Goal: Communication & Community: Share content

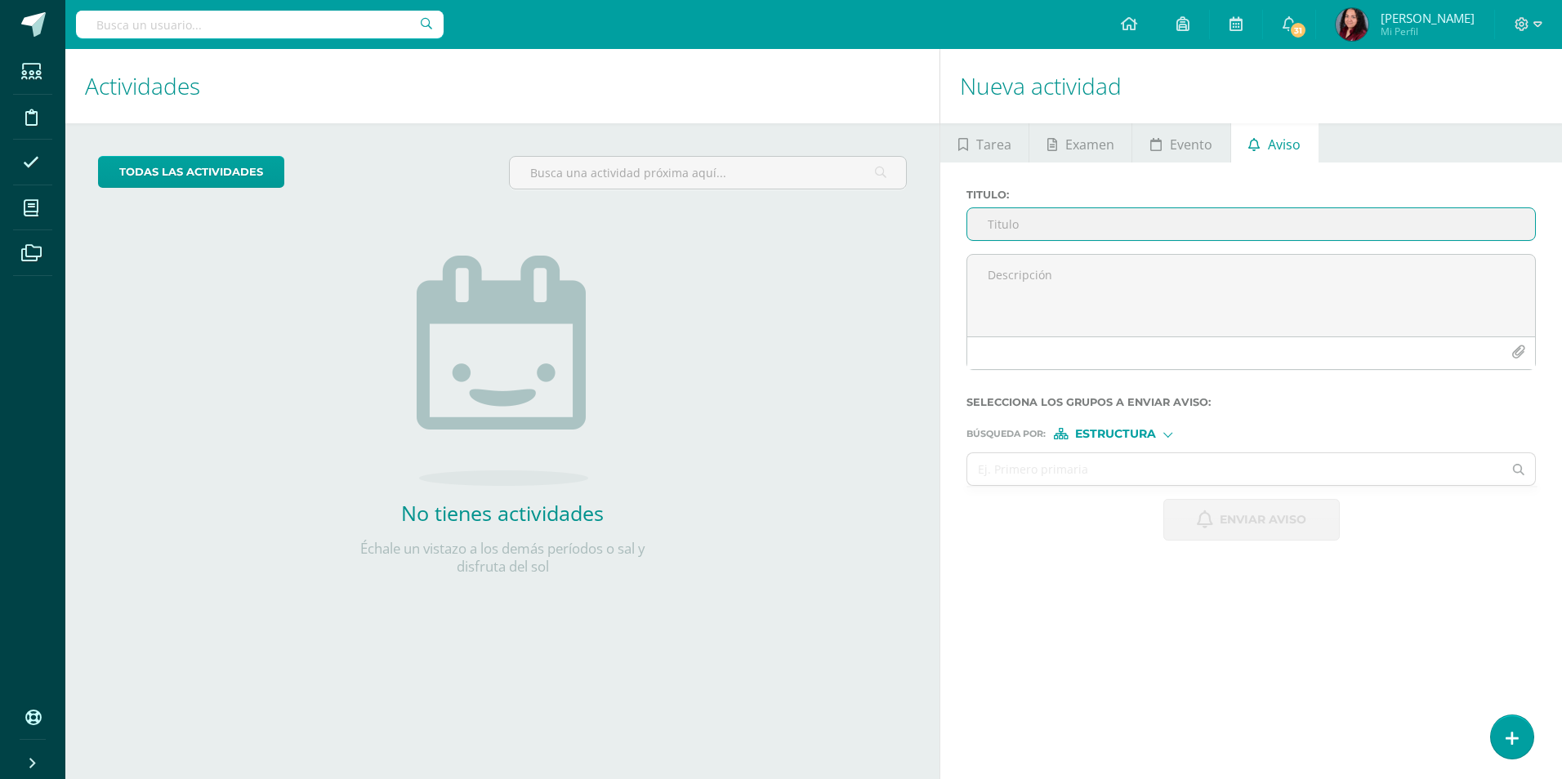
click at [999, 227] on input "Titulo :" at bounding box center [1251, 224] width 568 height 32
paste input "Uniforme"
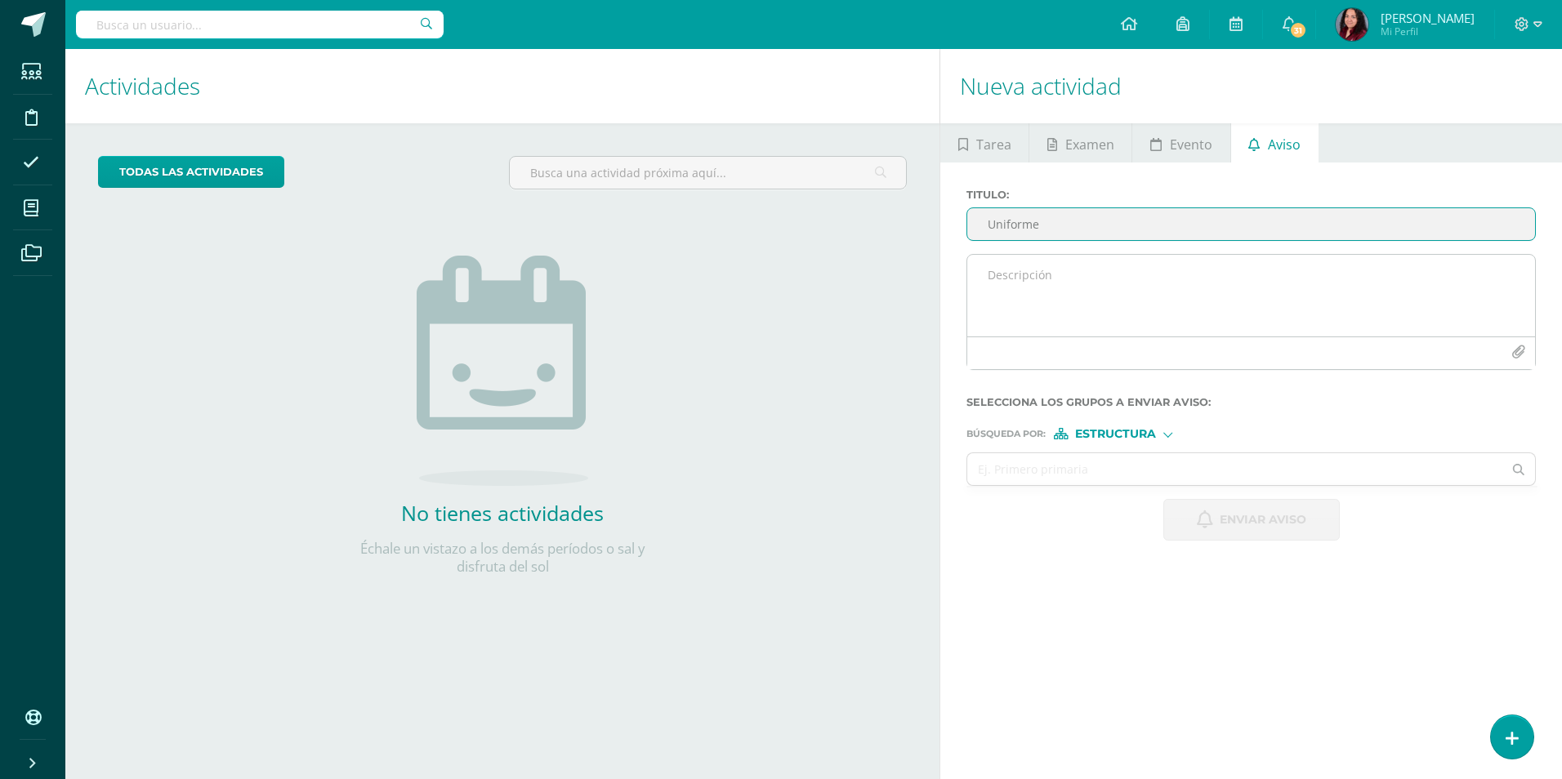
type input "Uniforme"
click at [1018, 280] on textarea at bounding box center [1251, 296] width 568 height 82
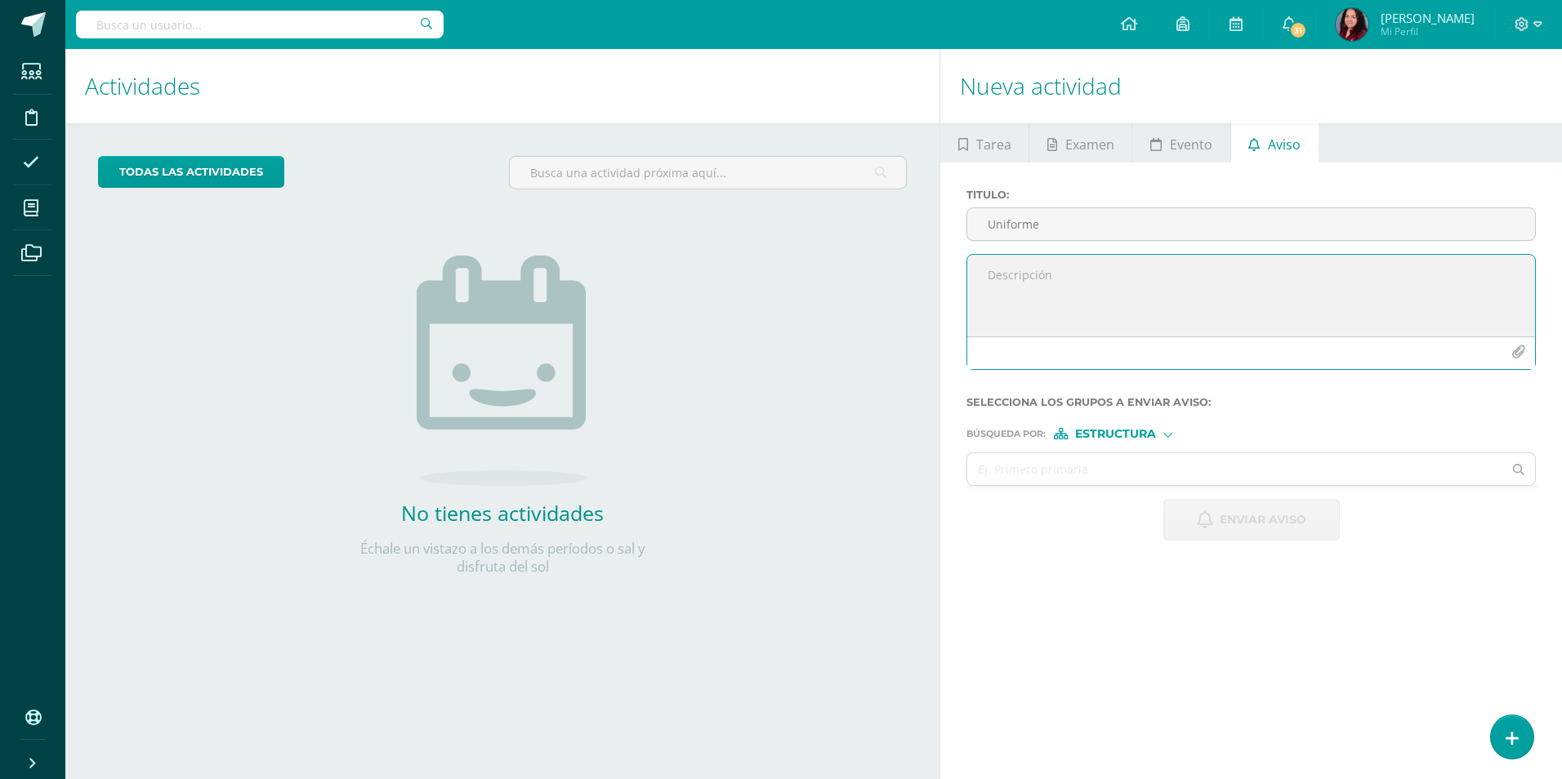
paste textarea "Buen día, Reciban un cordial saludo. Les escribo para comunicarles que su hijo/…"
click at [1364, 304] on textarea "Buen día, Reciban un cordial saludo. Les escribo para comunicarles que su hijo/…" at bounding box center [1251, 296] width 568 height 82
click at [1169, 319] on textarea "Buen día, Reciban un cordial saludo. Les escribo para comunicarles que su hija …" at bounding box center [1251, 296] width 568 height 82
type textarea "Buen día, Reciban un cordial saludo. Les escribo para comunicarles que su hija …"
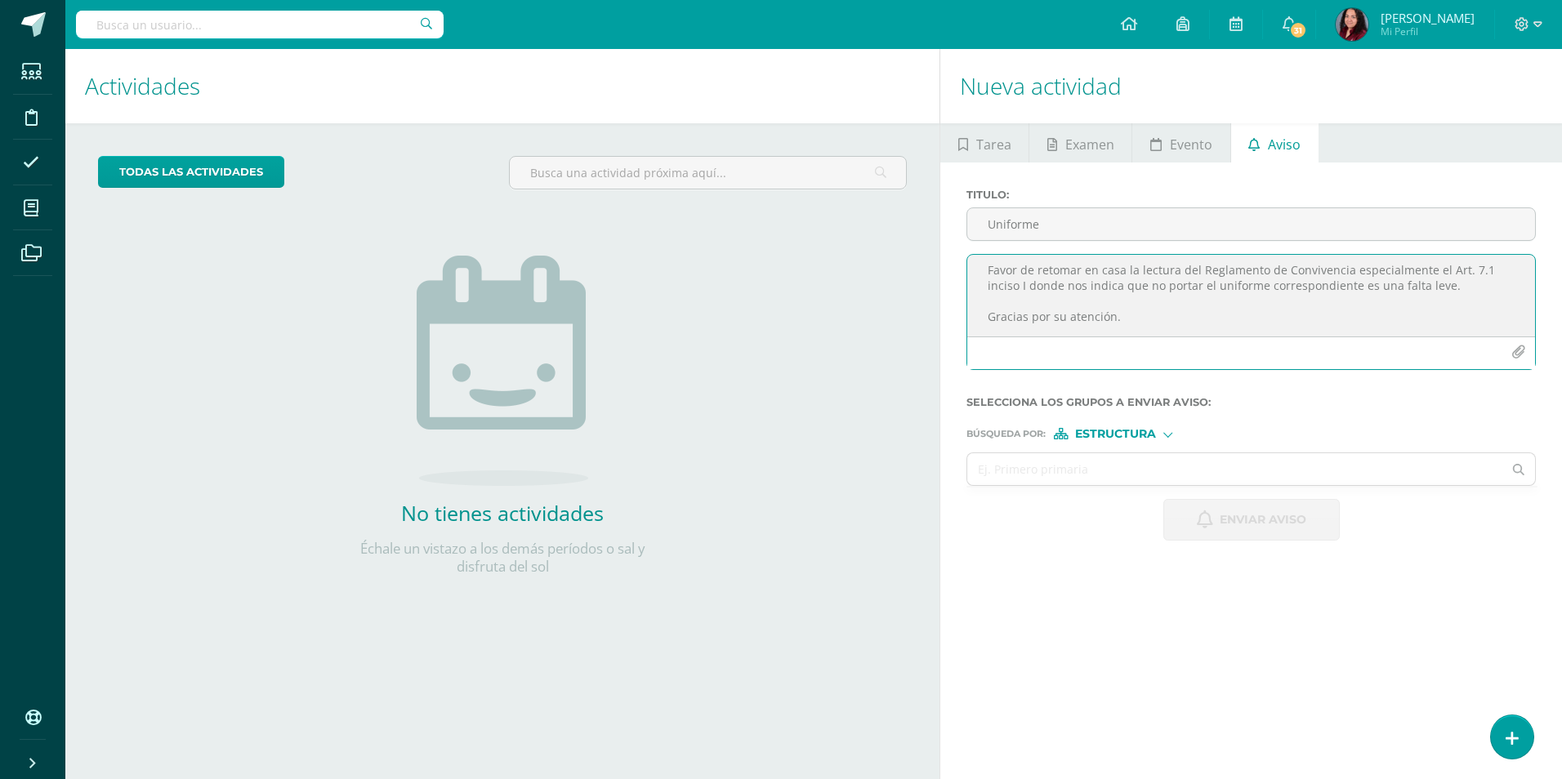
click at [1164, 433] on div "Estructura" at bounding box center [1115, 433] width 123 height 11
click at [1148, 472] on span "Persona" at bounding box center [1121, 476] width 59 height 9
click at [1148, 472] on input "text" at bounding box center [1234, 469] width 535 height 32
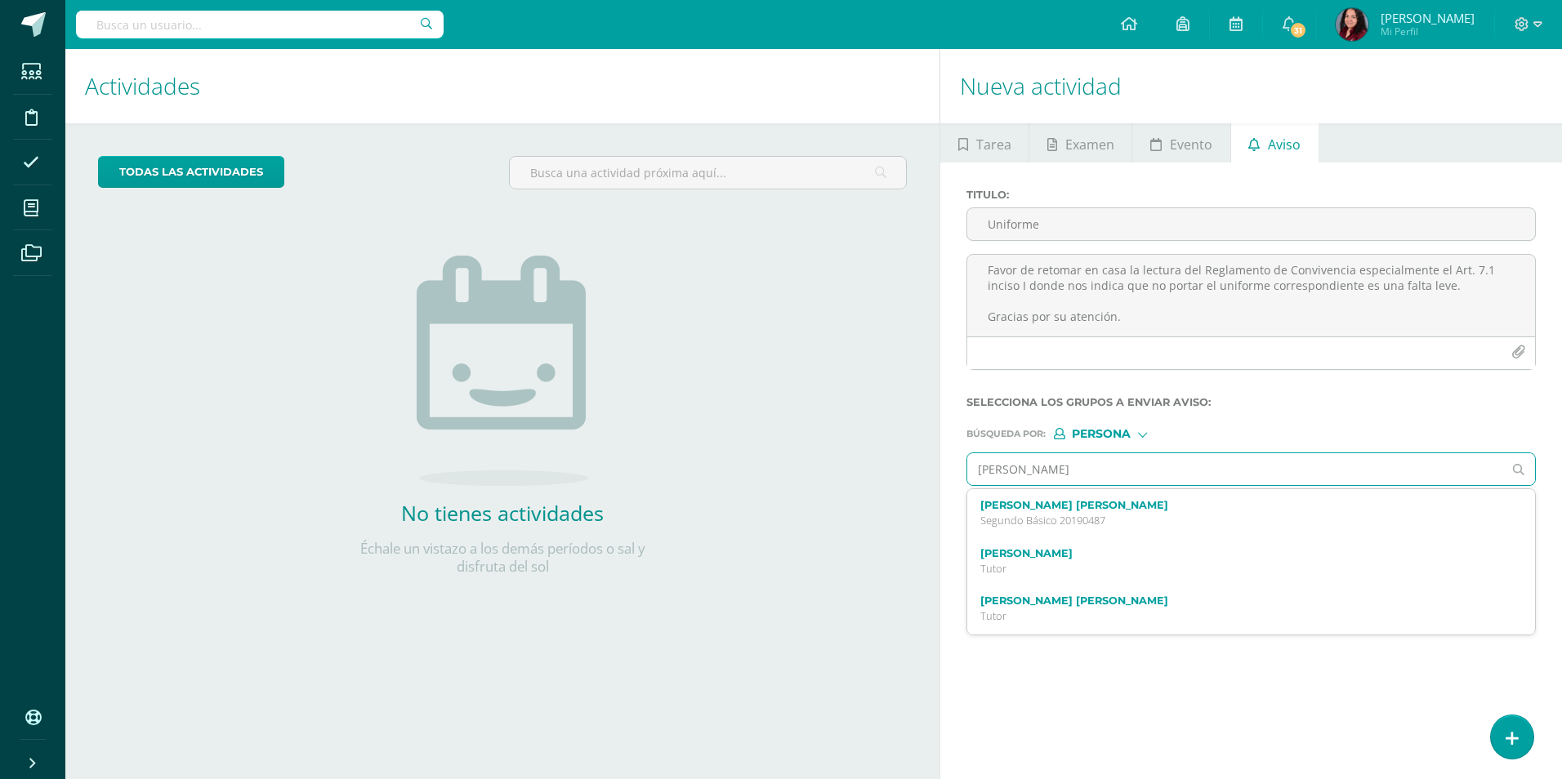
type input "[PERSON_NAME]"
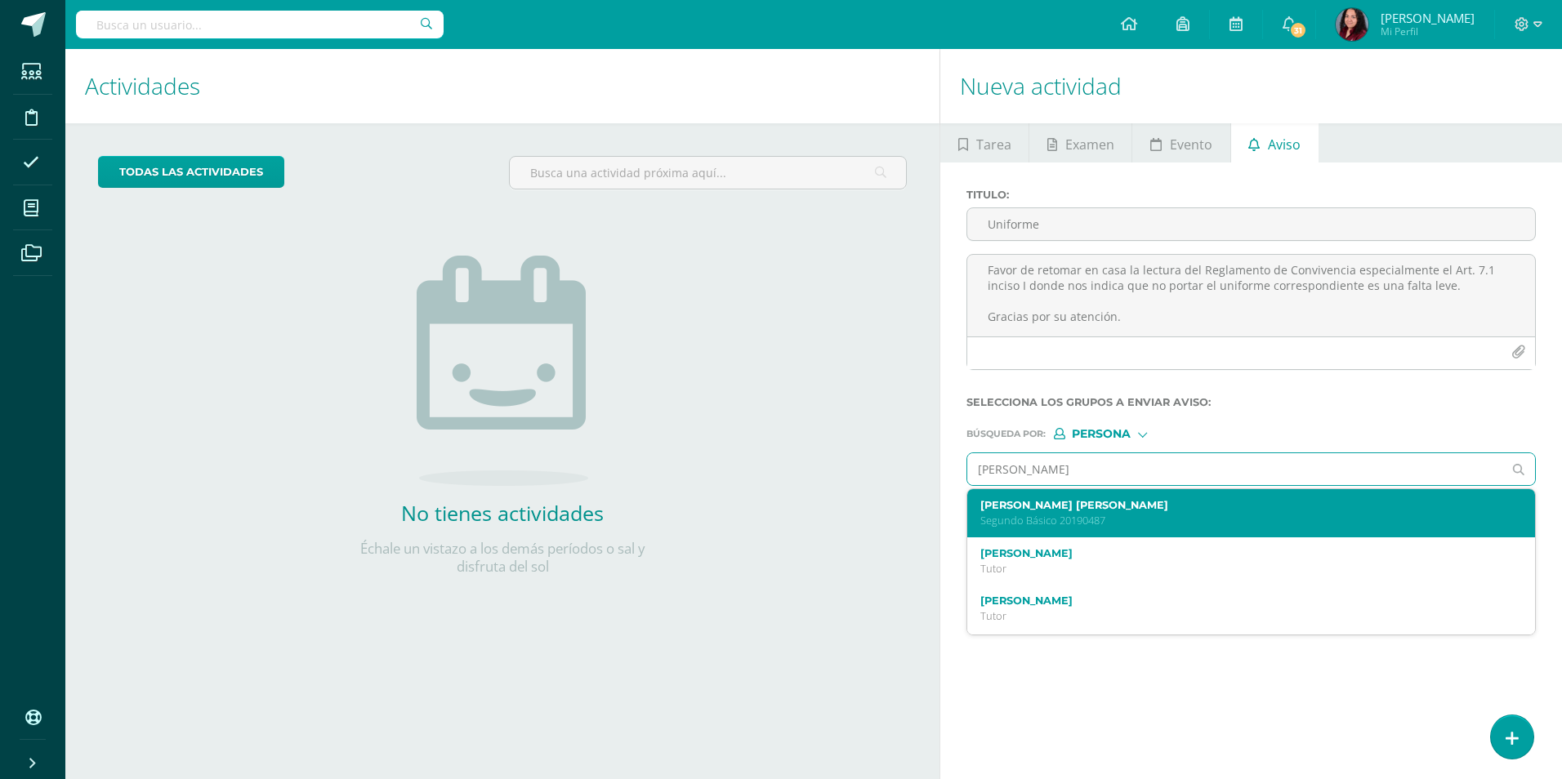
click at [1168, 519] on p "Segundo Básico 20190487" at bounding box center [1239, 521] width 518 height 14
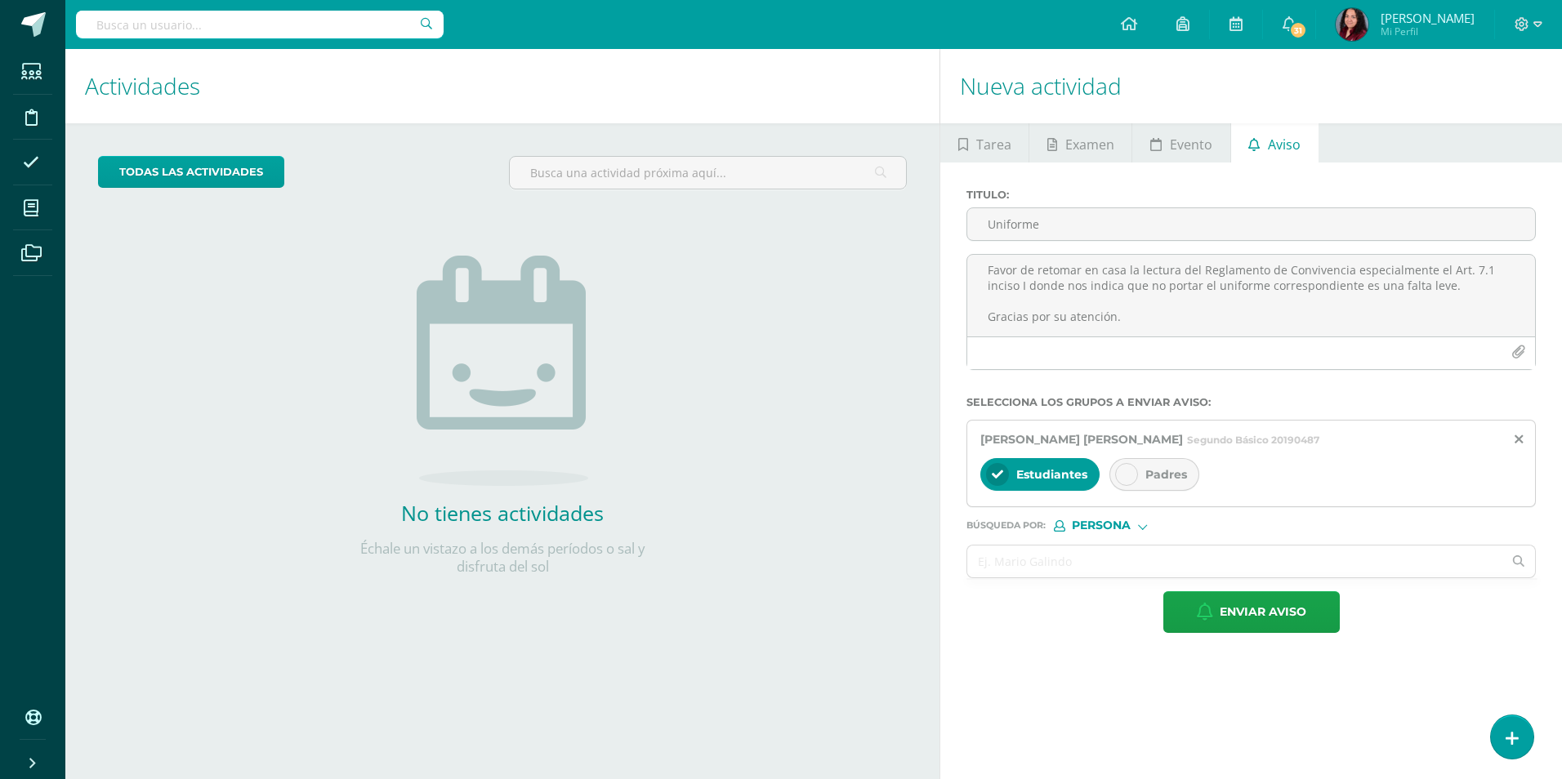
click at [1134, 487] on div "Padres" at bounding box center [1154, 474] width 90 height 33
click at [1278, 623] on span "Enviar aviso" at bounding box center [1262, 612] width 87 height 40
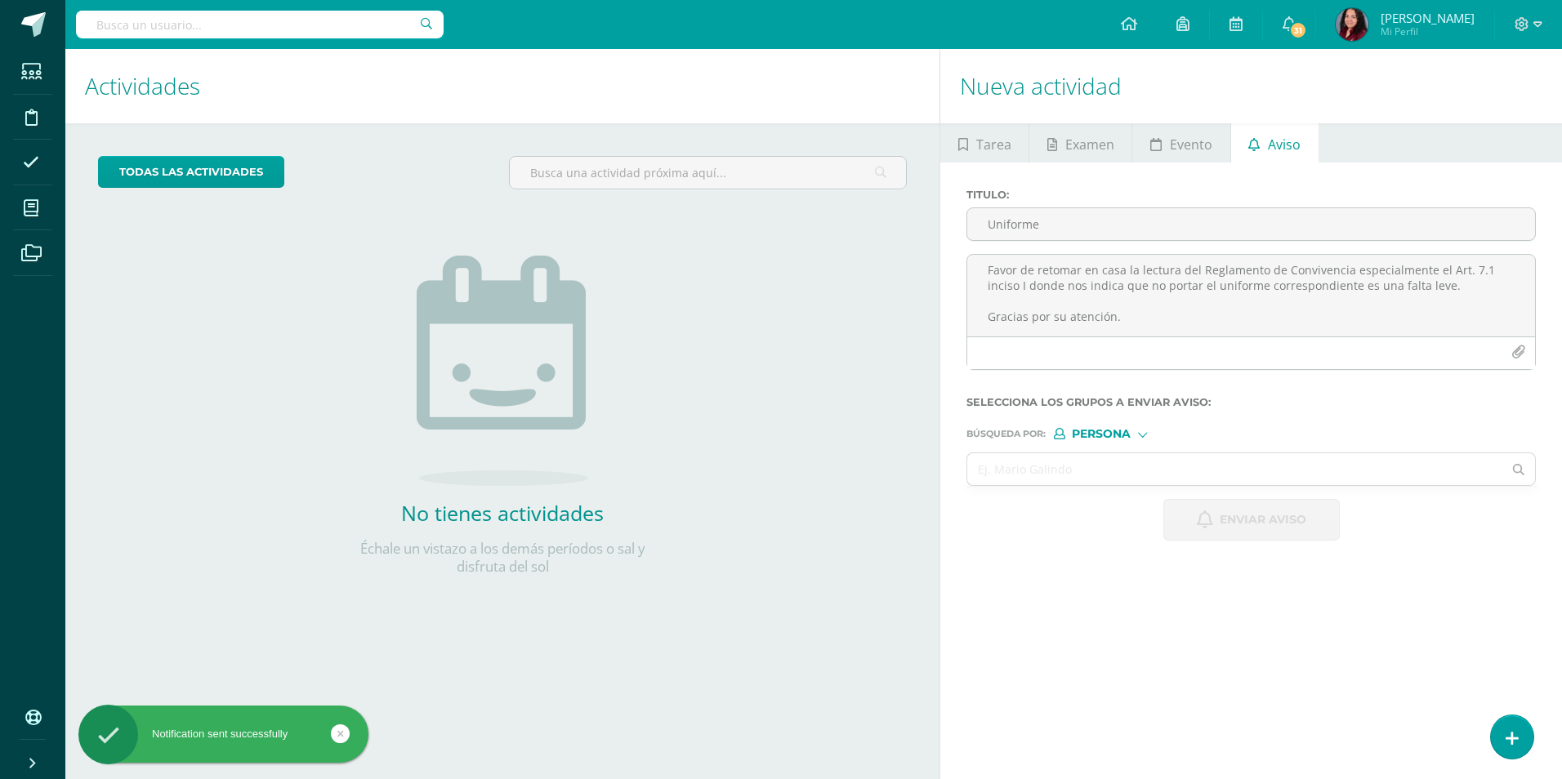
scroll to position [0, 0]
